Goal: Task Accomplishment & Management: Manage account settings

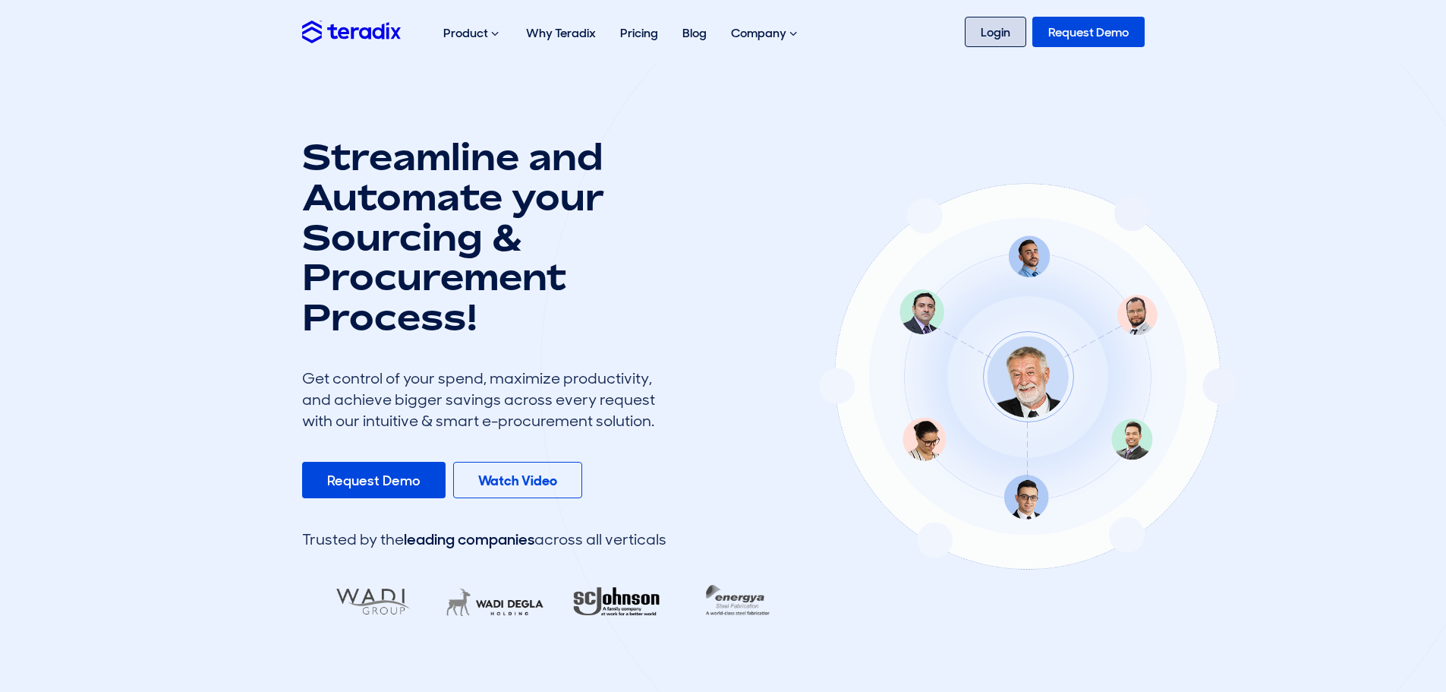
click at [1000, 31] on link "Login" at bounding box center [996, 32] width 62 height 30
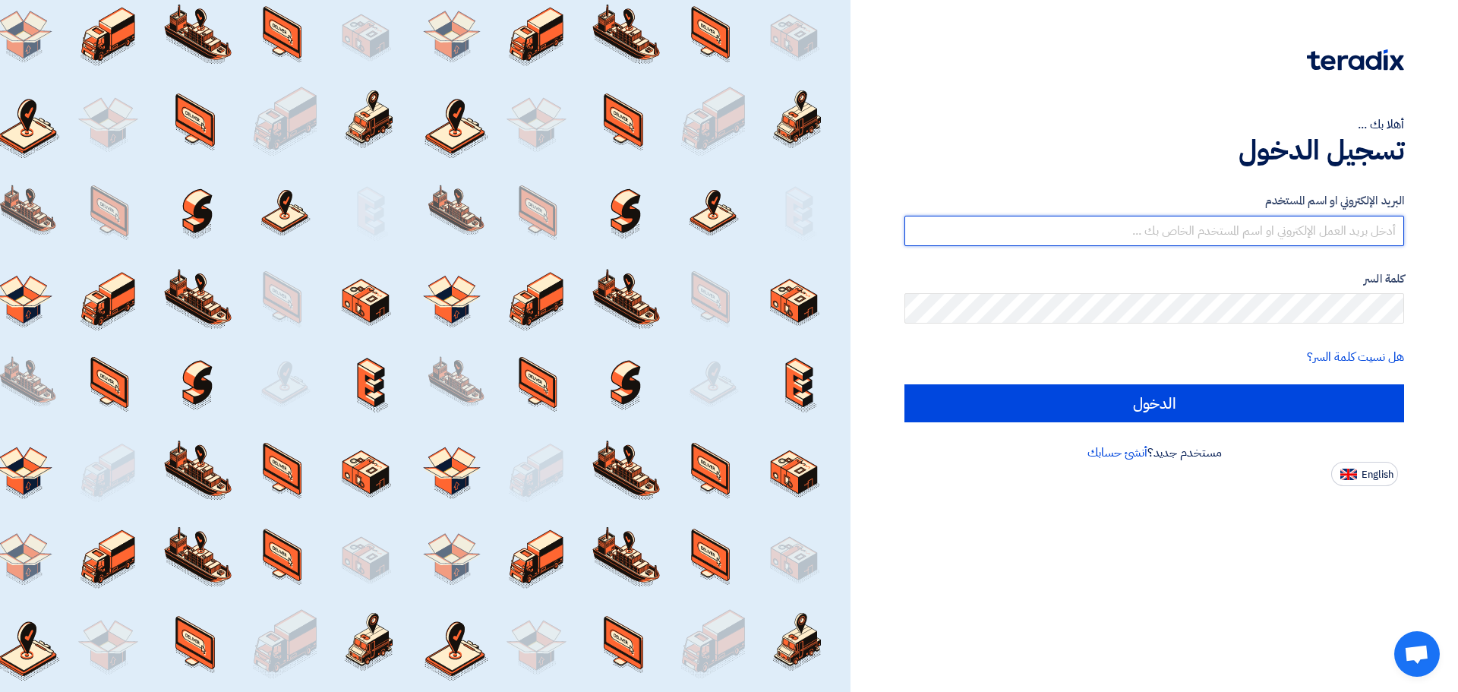
click at [1071, 238] on input "text" at bounding box center [1154, 231] width 500 height 30
type input "[EMAIL_ADDRESS][DOMAIN_NAME]"
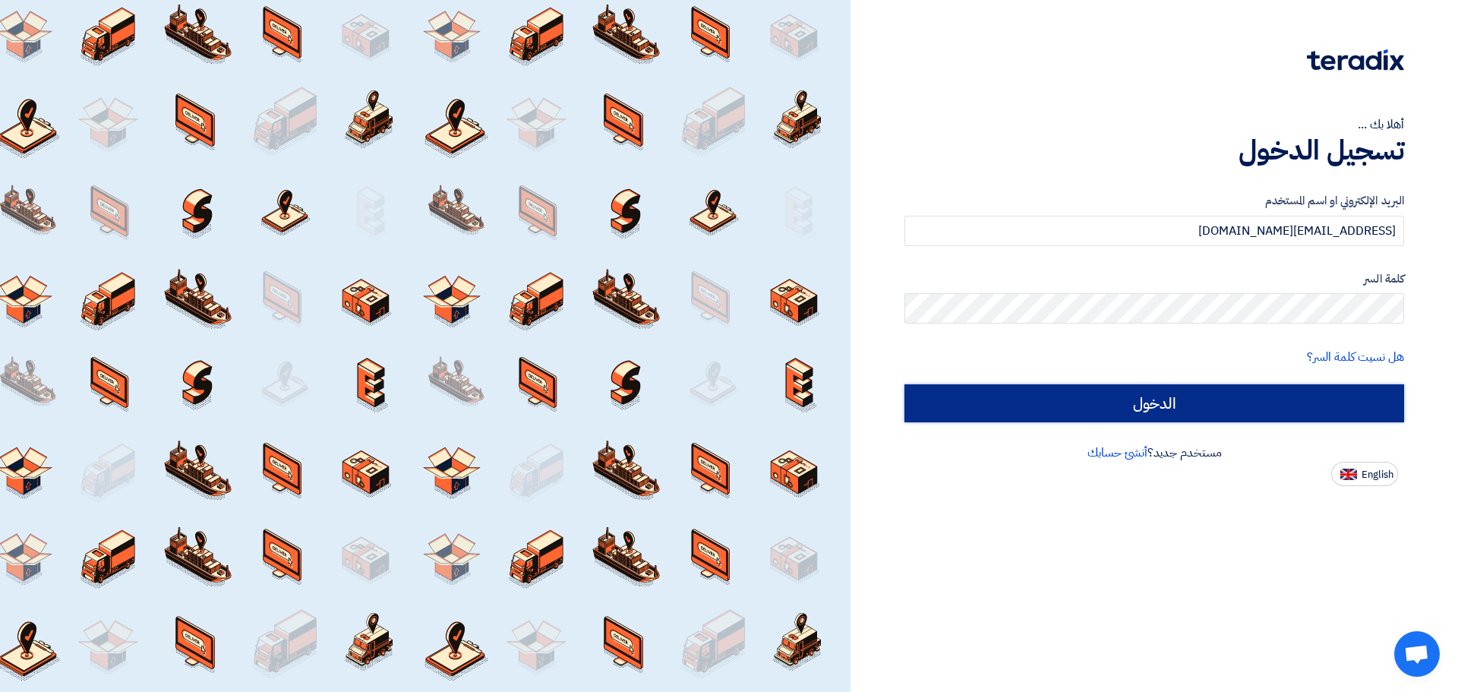
click at [1115, 395] on input "الدخول" at bounding box center [1154, 403] width 500 height 38
type input "Sign in"
